Goal: Information Seeking & Learning: Learn about a topic

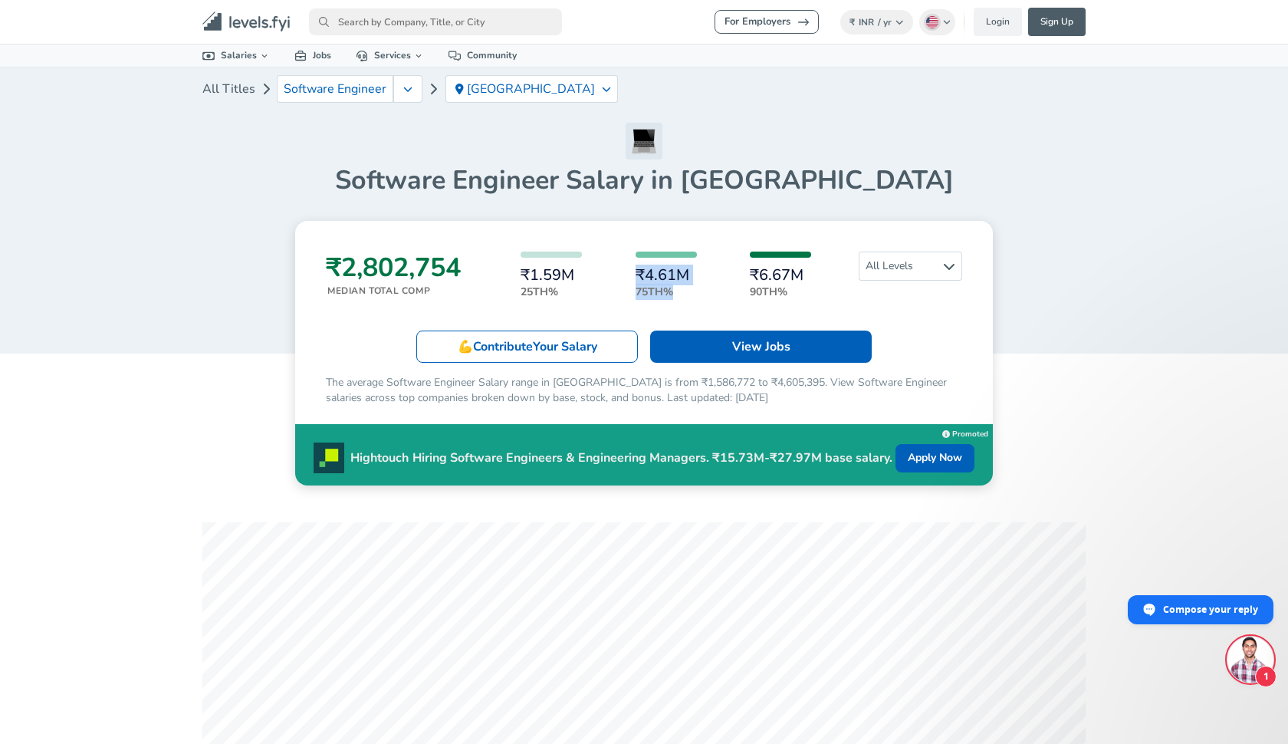
drag, startPoint x: 637, startPoint y: 268, endPoint x: 677, endPoint y: 285, distance: 43.3
click at [677, 285] on div "₹4.61M 75th%" at bounding box center [666, 275] width 61 height 48
click at [677, 285] on p "75th%" at bounding box center [666, 292] width 61 height 16
drag, startPoint x: 520, startPoint y: 274, endPoint x: 563, endPoint y: 292, distance: 46.7
click at [563, 292] on div "₹1.59M 25th% ₹4.61M 75th% ₹6.67M 90th%" at bounding box center [665, 275] width 373 height 48
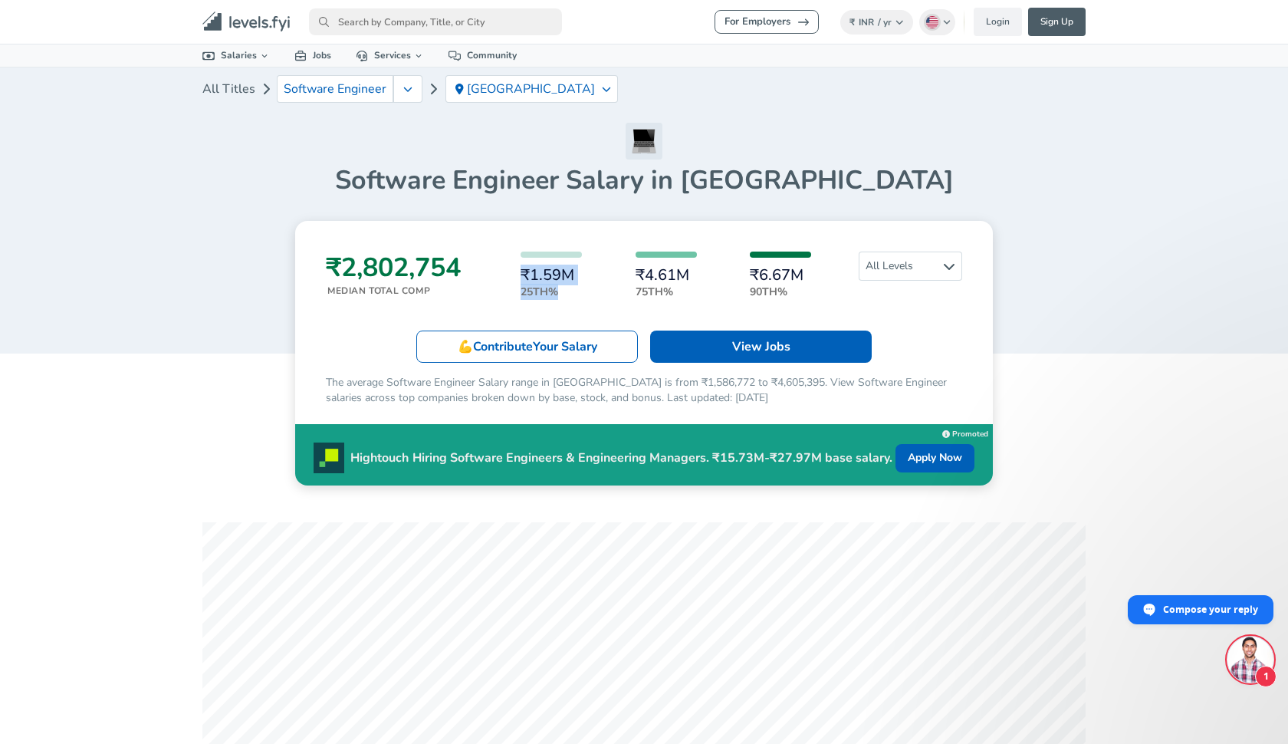
click at [563, 291] on p "25th%" at bounding box center [551, 292] width 61 height 16
click at [921, 265] on span "All Levels" at bounding box center [911, 266] width 102 height 28
click at [890, 311] on link "Entry Level" at bounding box center [898, 317] width 104 height 18
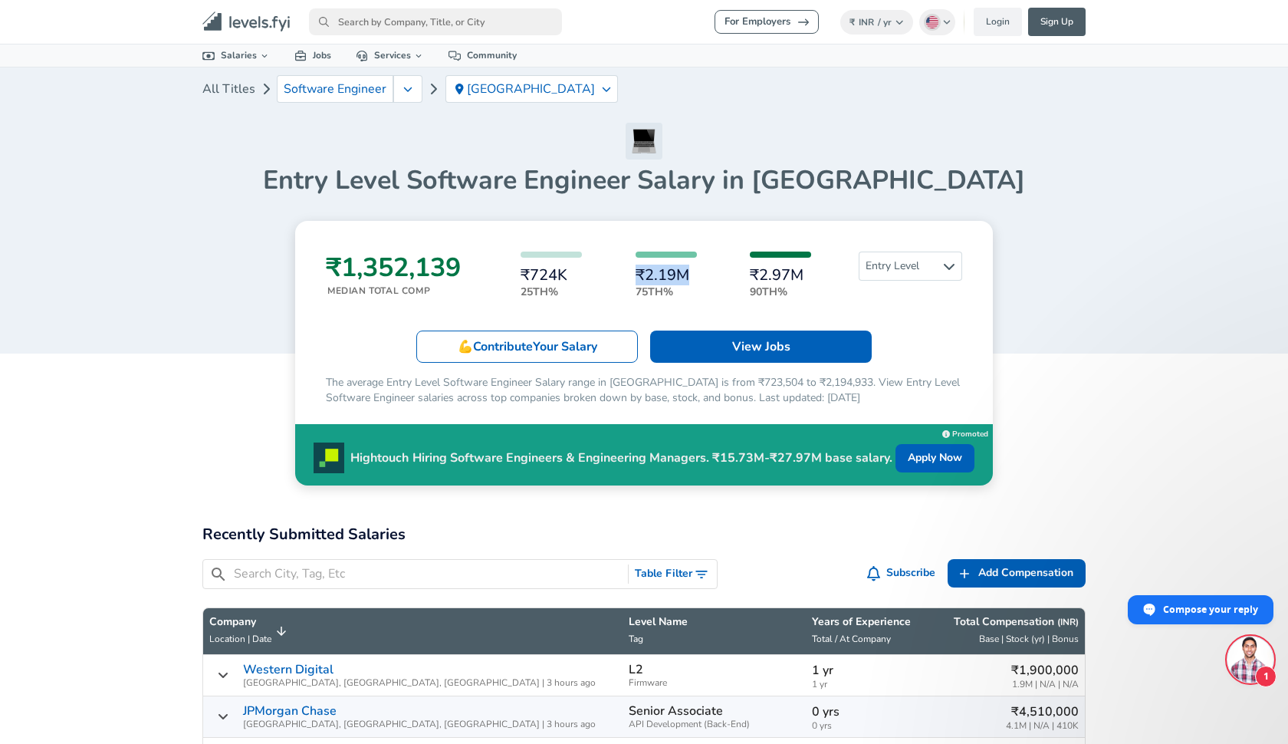
drag, startPoint x: 638, startPoint y: 273, endPoint x: 690, endPoint y: 273, distance: 52.1
click at [690, 273] on h6 "₹2.19M" at bounding box center [666, 275] width 61 height 17
click at [883, 260] on span "Entry Level" at bounding box center [911, 266] width 102 height 28
click at [866, 334] on link "Senior" at bounding box center [898, 339] width 104 height 18
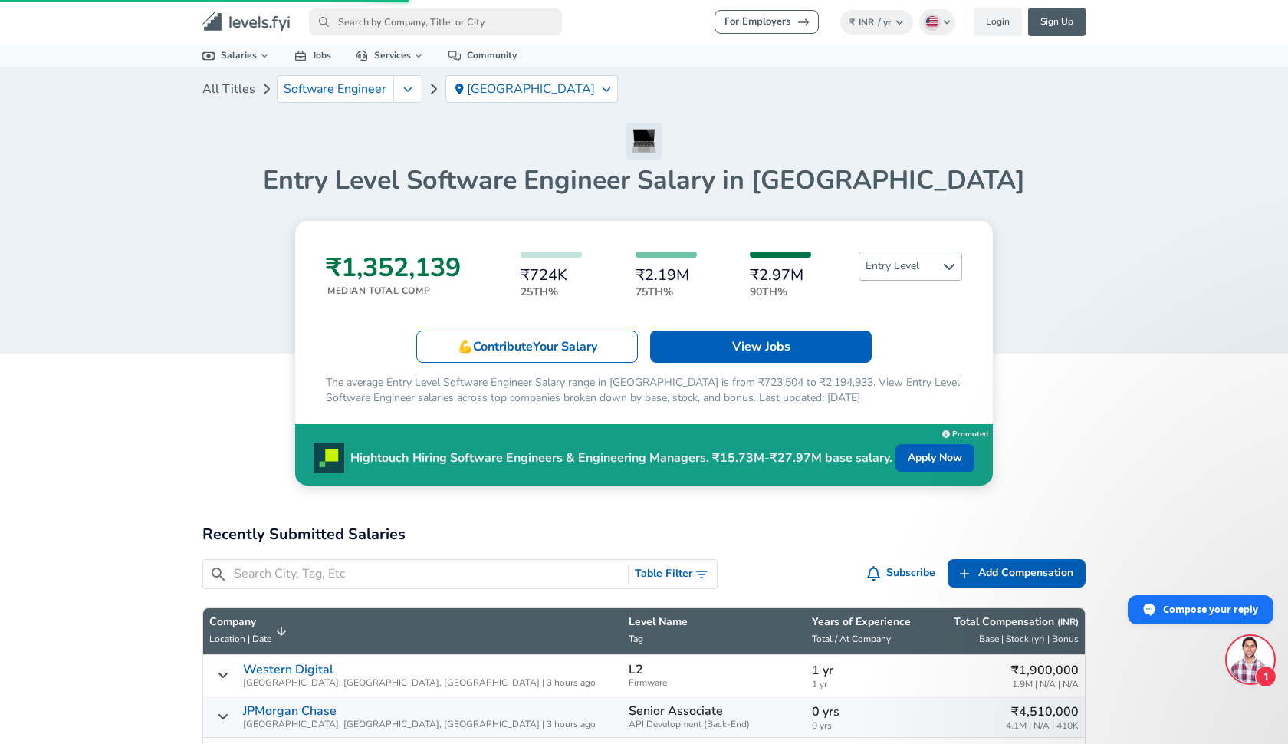
click at [897, 265] on span "Entry Level" at bounding box center [911, 266] width 102 height 28
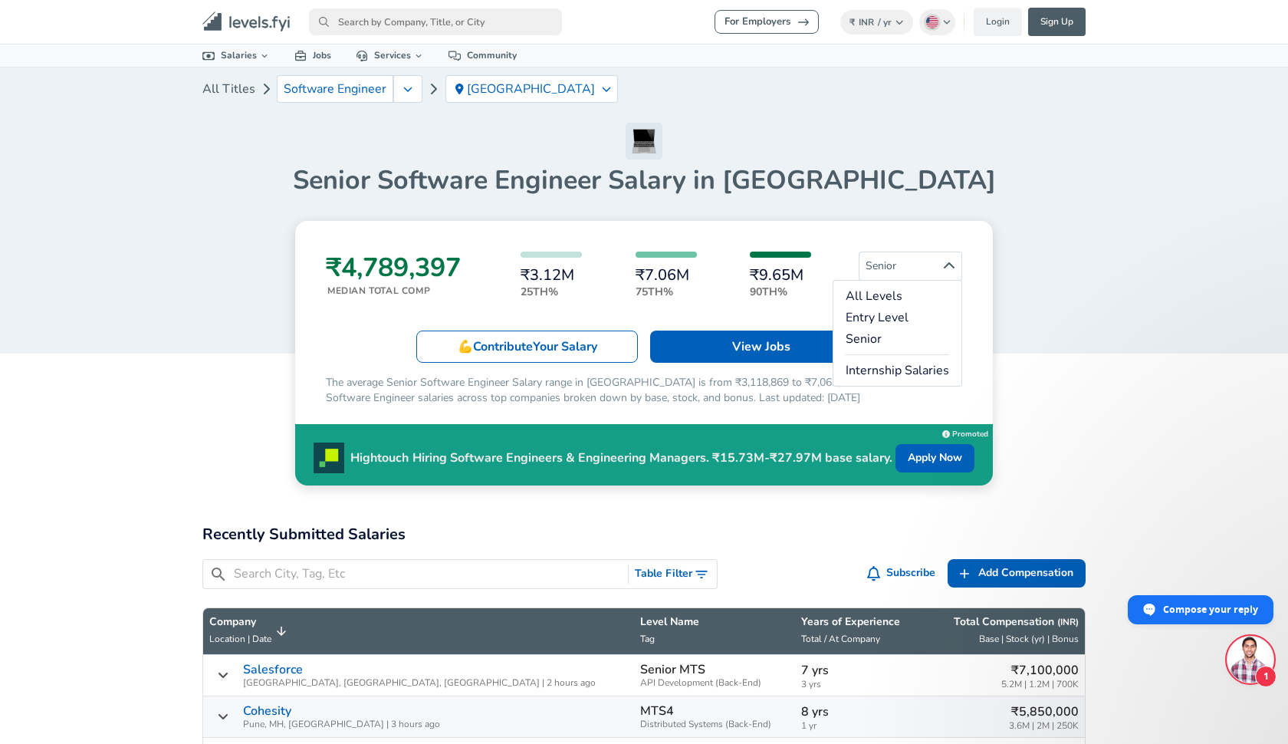
click at [791, 277] on h6 "₹9.65M" at bounding box center [780, 275] width 61 height 17
click at [406, 93] on icon "button" at bounding box center [407, 89] width 9 height 12
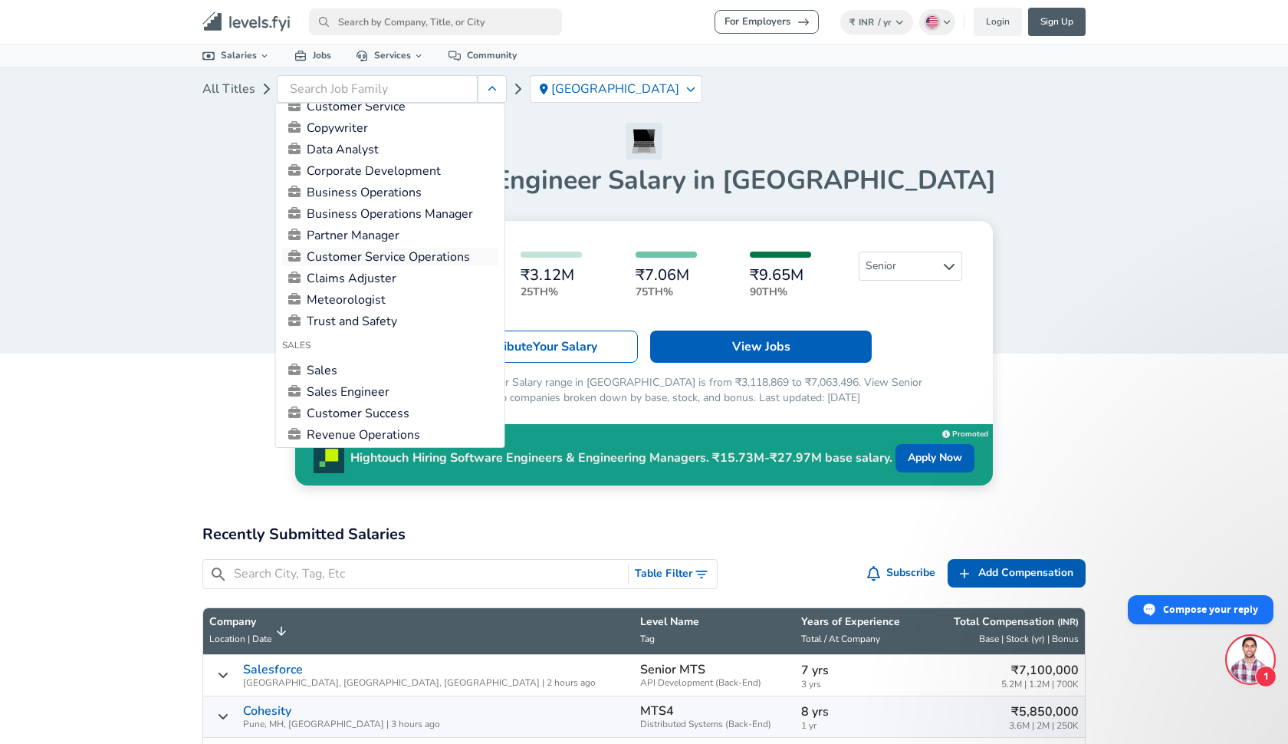
scroll to position [3, 0]
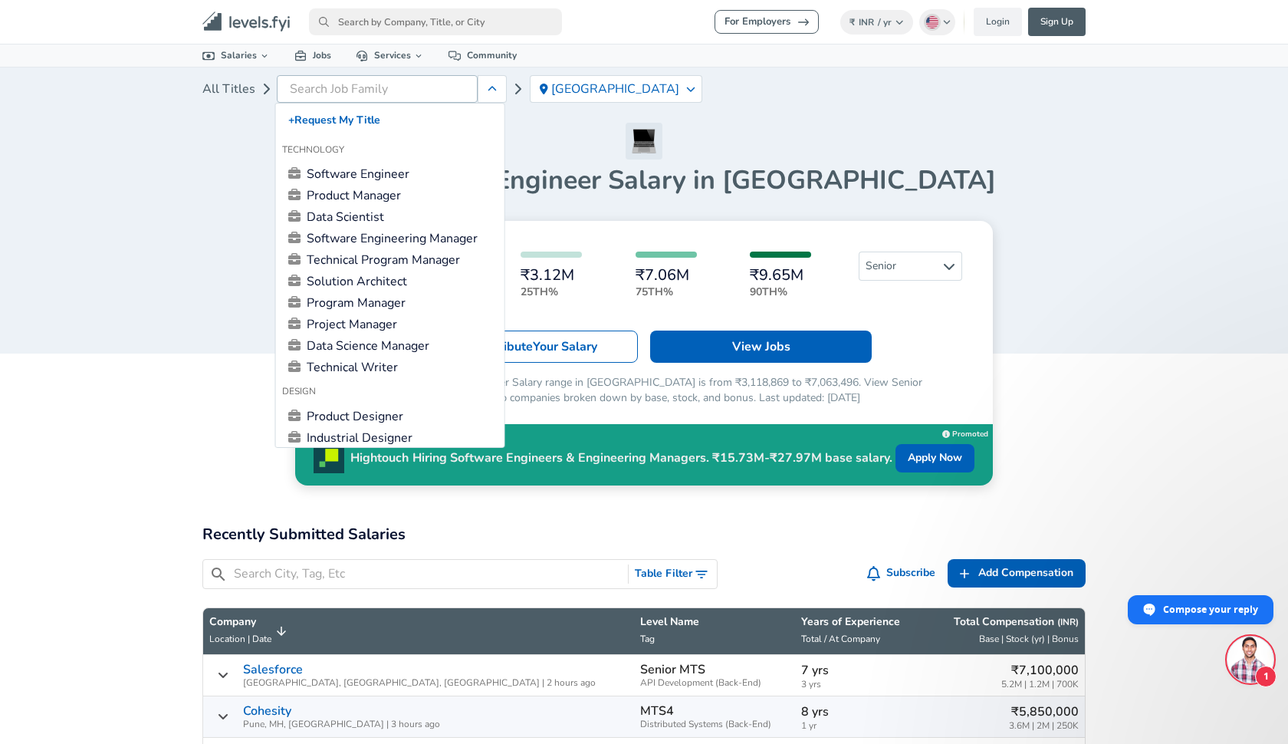
click at [336, 86] on input "text" at bounding box center [380, 89] width 193 height 26
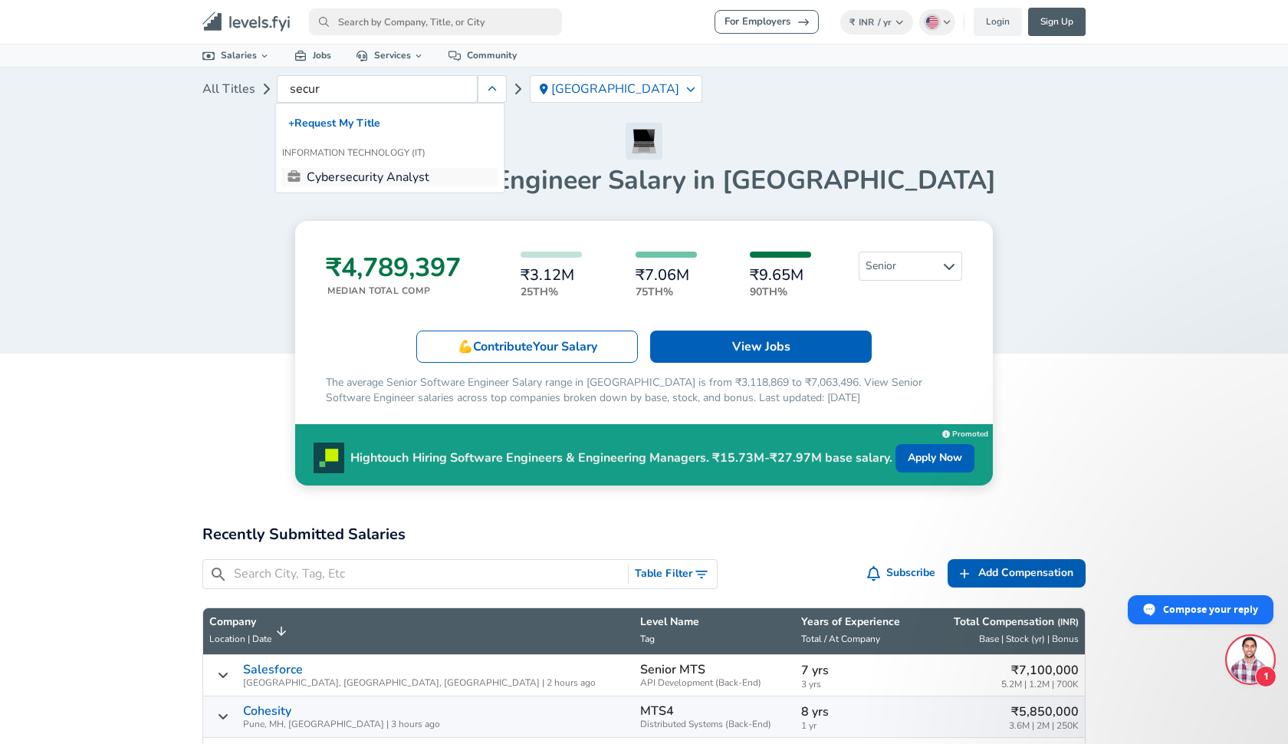
type input "secur"
click at [357, 176] on link "Cybersecurity Analyst" at bounding box center [390, 177] width 216 height 18
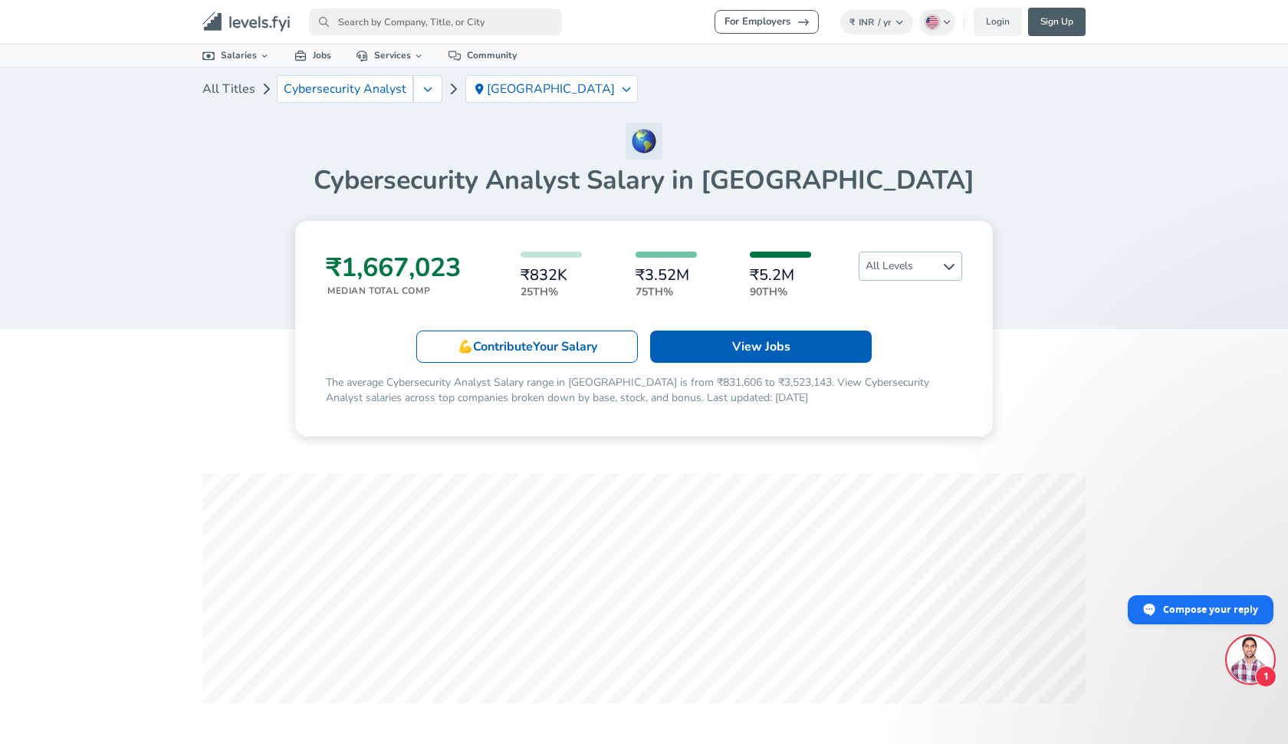
click at [882, 261] on span "All Levels" at bounding box center [911, 266] width 102 height 28
click at [881, 261] on span "All Levels" at bounding box center [911, 266] width 102 height 28
click at [883, 317] on link "Entry Level" at bounding box center [910, 317] width 77 height 18
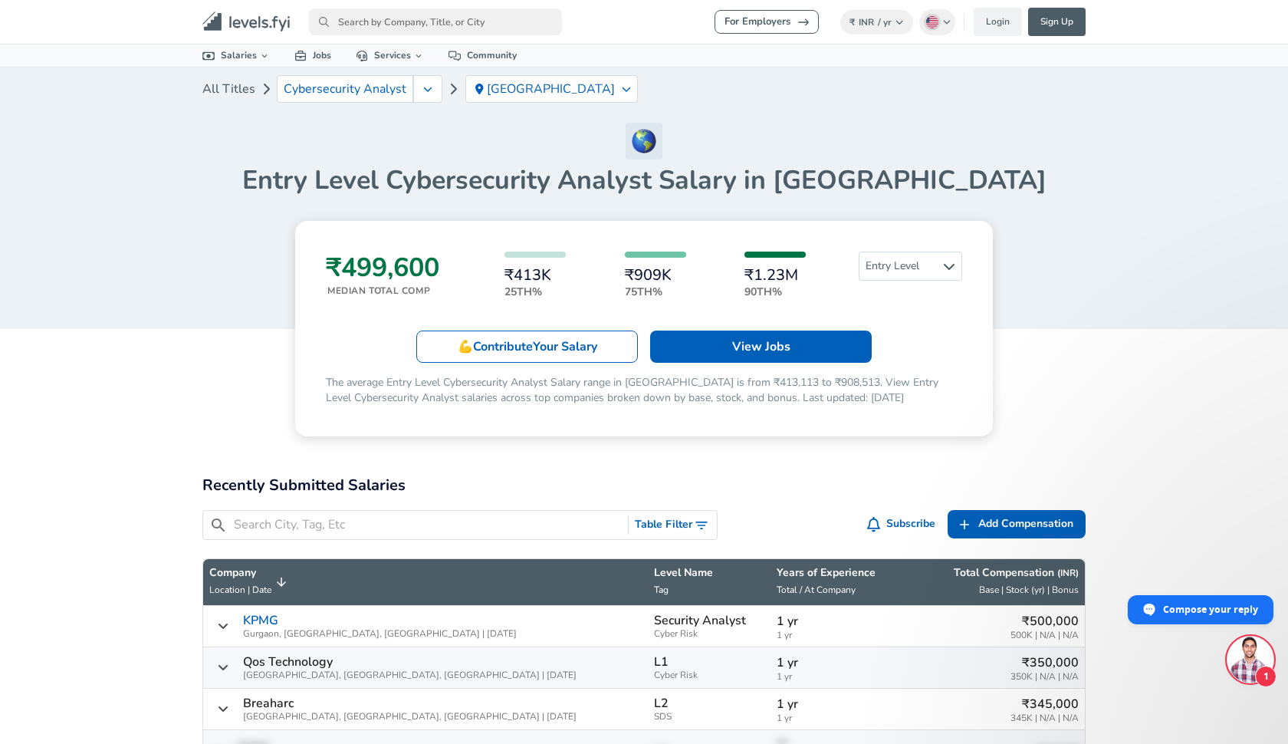
click at [902, 248] on div "₹499,600 Median Total Comp ₹413K 25th% ₹909K 75th% ₹1.23M 90th% Entry Level 💪 C…" at bounding box center [644, 328] width 698 height 215
click at [899, 261] on span "Entry Level" at bounding box center [911, 266] width 102 height 28
click at [876, 339] on link "Senior" at bounding box center [910, 339] width 77 height 18
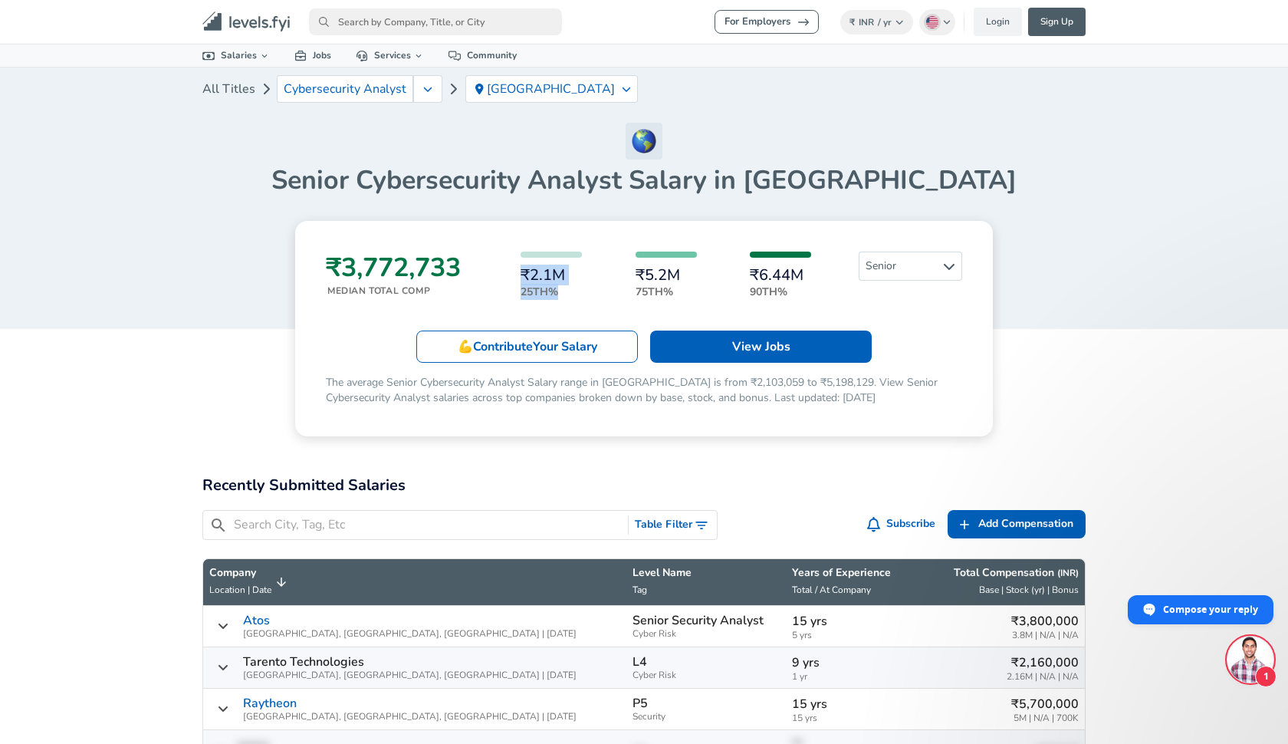
drag, startPoint x: 522, startPoint y: 271, endPoint x: 586, endPoint y: 284, distance: 65.1
click at [586, 285] on div "₹2.1M 25th% ₹5.2M 75th% ₹6.44M 90th%" at bounding box center [665, 275] width 373 height 48
click at [586, 284] on div "₹2.1M 25th% ₹5.2M 75th% ₹6.44M 90th%" at bounding box center [665, 275] width 373 height 48
click at [725, 348] on link "View Jobs" at bounding box center [761, 346] width 222 height 32
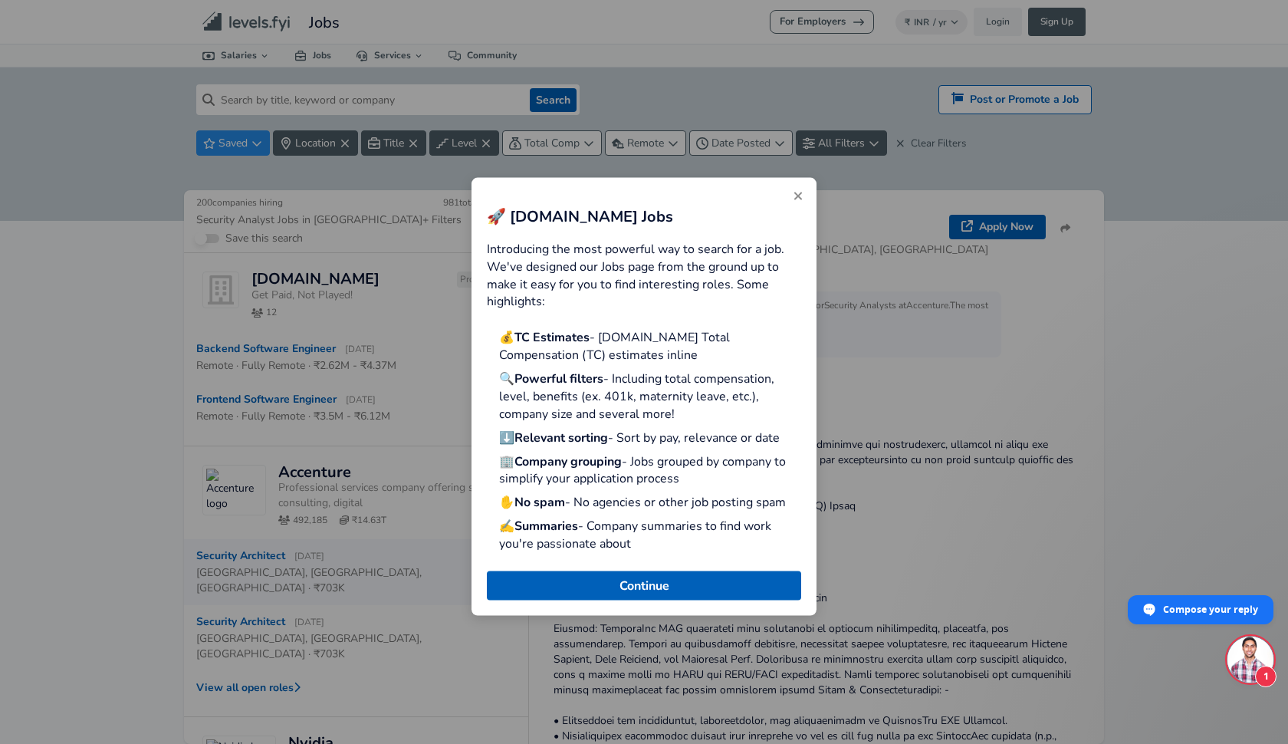
click at [797, 192] on button "Close" at bounding box center [798, 196] width 25 height 25
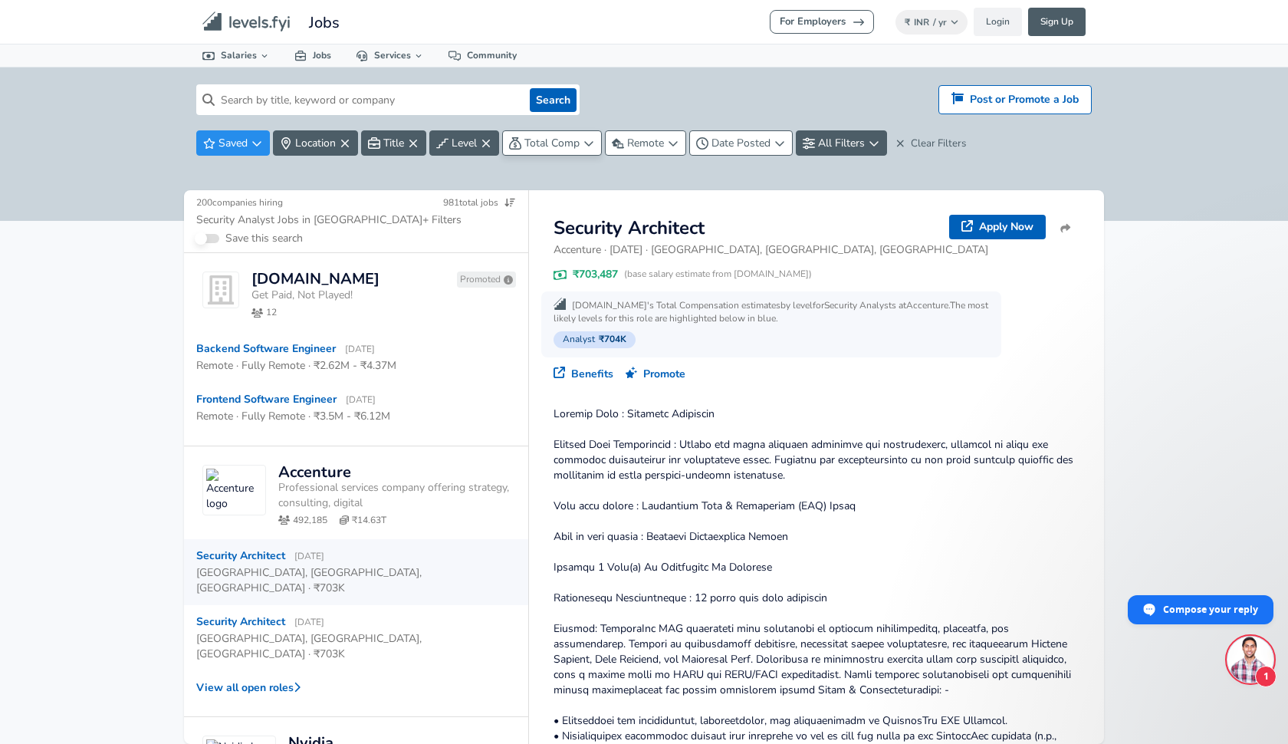
click at [557, 143] on span "Total Comp" at bounding box center [551, 143] width 55 height 15
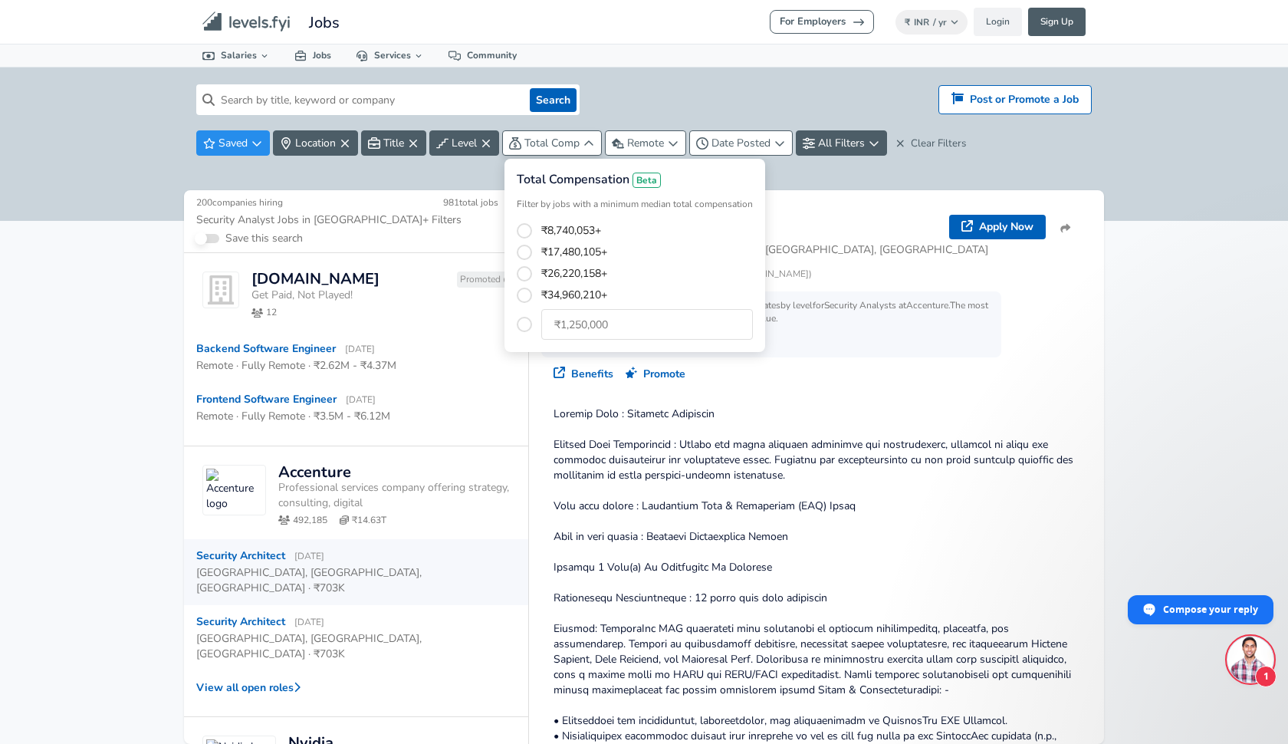
click at [462, 189] on html "For Employers ₹ INR / yr Change Login Sign Up All Data By Location By Company B…" at bounding box center [644, 372] width 1288 height 744
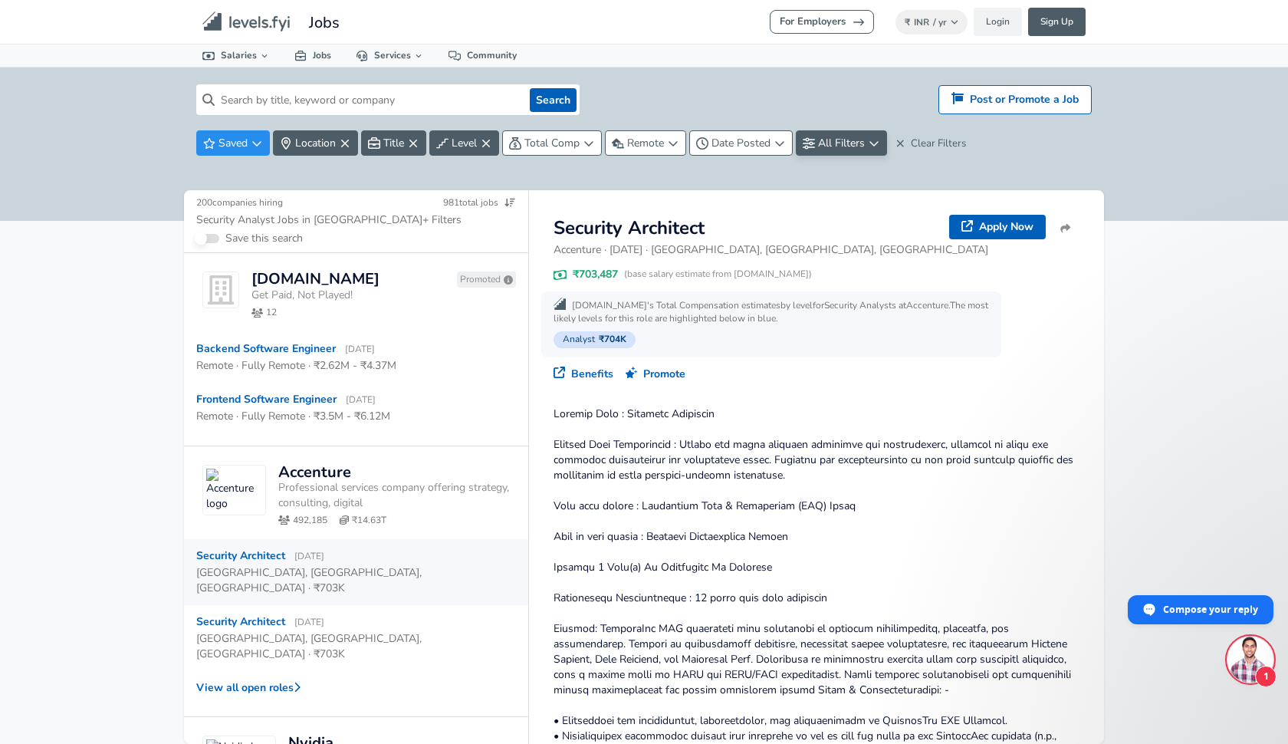
click at [850, 149] on span "All Filters" at bounding box center [841, 143] width 47 height 15
click at [758, 140] on span "Date Posted" at bounding box center [741, 143] width 59 height 15
click at [760, 139] on html "For Employers ₹ INR / yr Change Login Sign Up All Data By Location By Company B…" at bounding box center [644, 372] width 1288 height 744
click at [865, 146] on span "All Filters" at bounding box center [841, 143] width 47 height 15
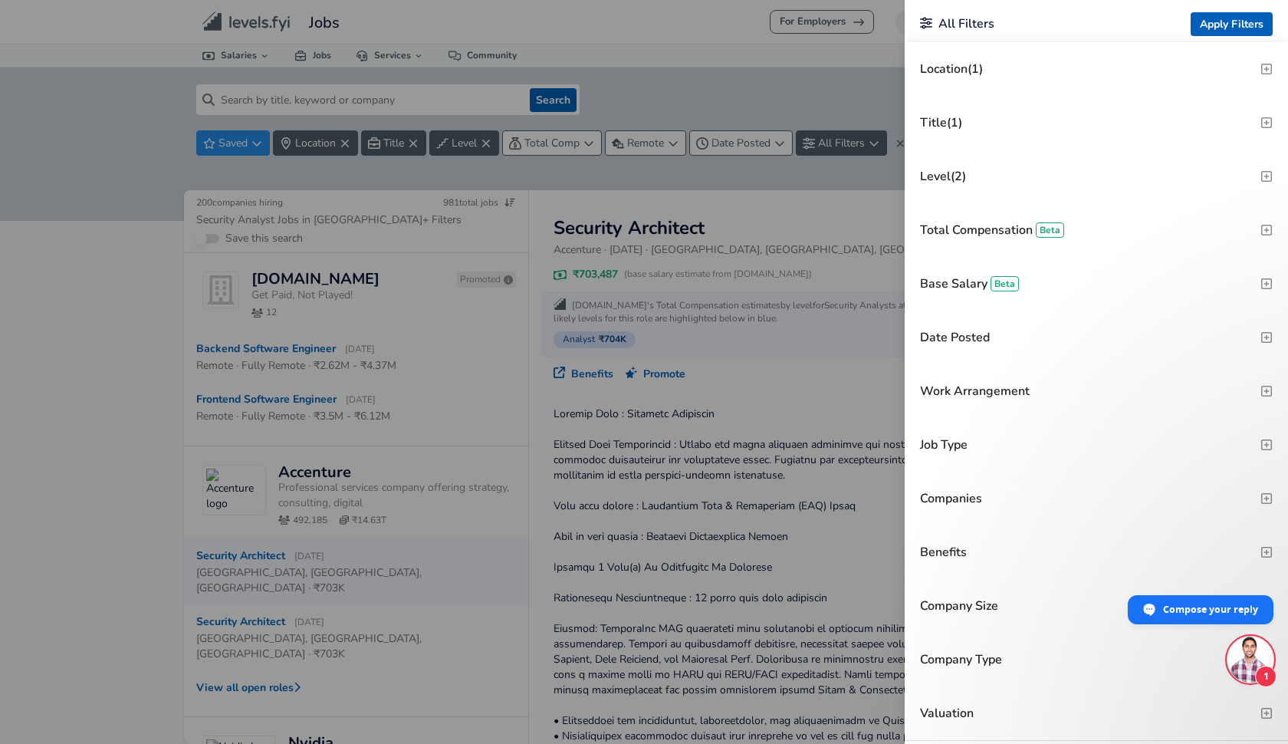
scroll to position [7, 0]
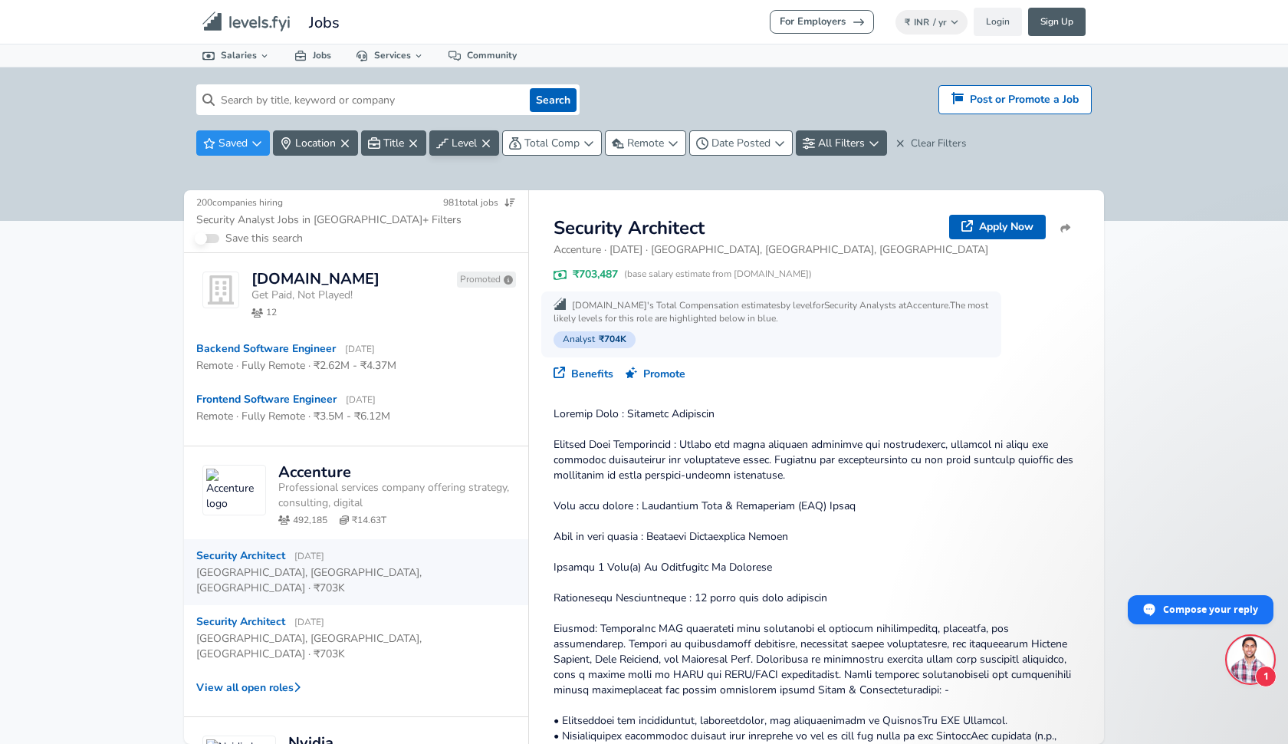
click at [489, 144] on icon "button" at bounding box center [486, 143] width 8 height 8
click at [488, 143] on icon "button" at bounding box center [486, 143] width 12 height 12
click at [484, 140] on html "For Employers ₹ INR / yr Change Login Sign Up All Data By Location By Company B…" at bounding box center [644, 372] width 1288 height 744
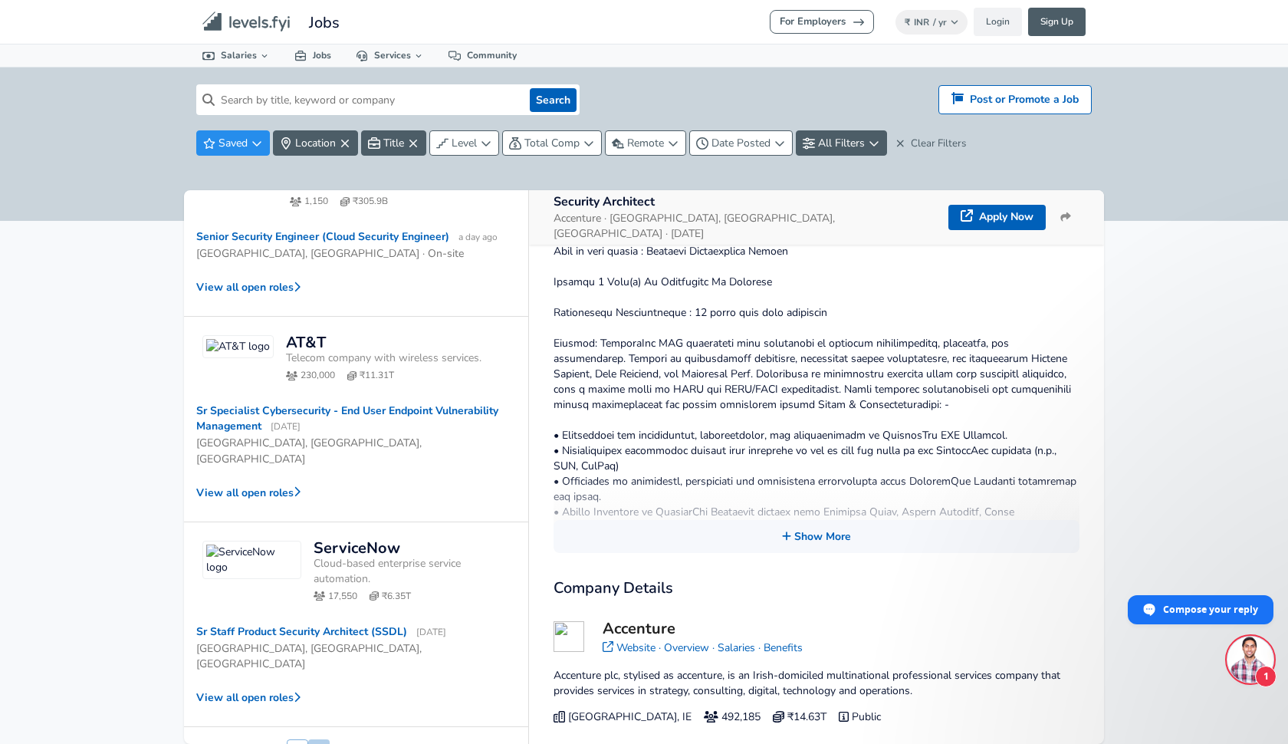
click at [320, 739] on button "2" at bounding box center [318, 752] width 21 height 26
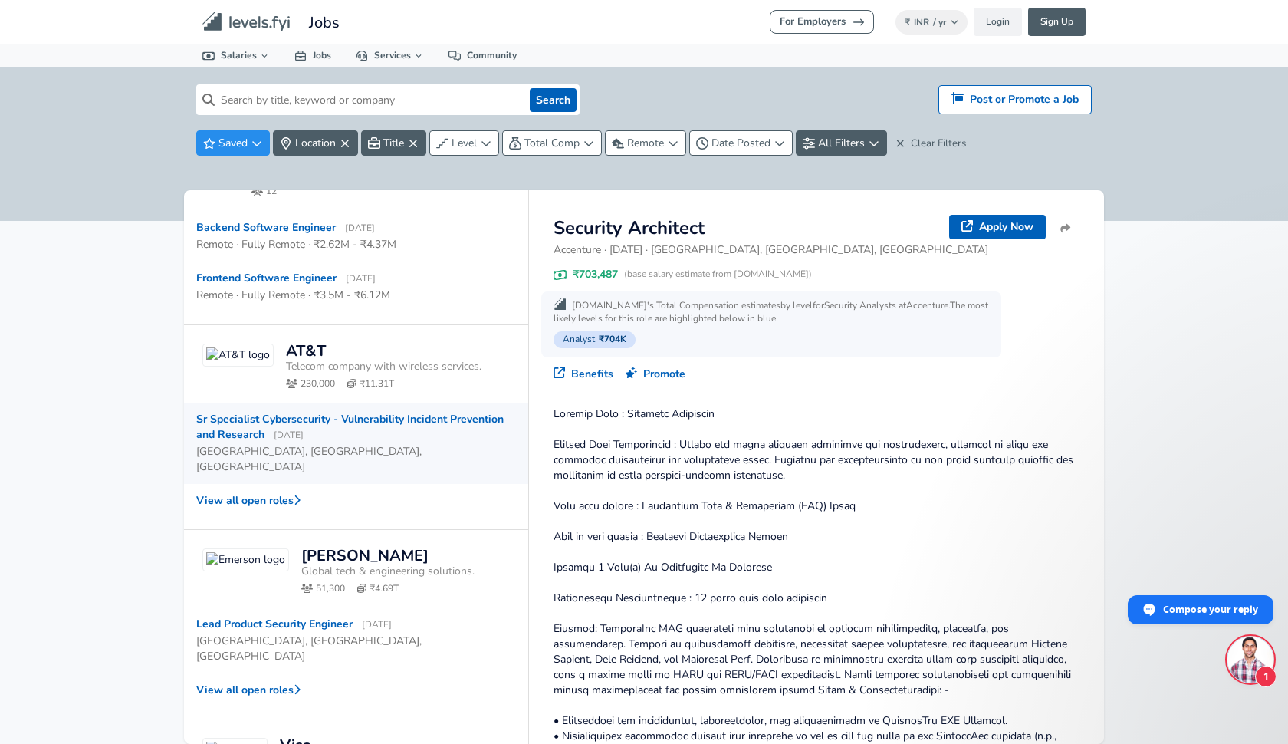
scroll to position [152, 0]
